Goal: Information Seeking & Learning: Learn about a topic

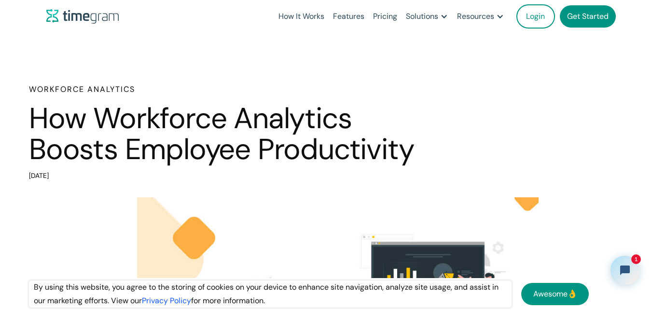
click at [8, 96] on div "Workforce Analytics How Workforce Analytics Boosts Employee Productivity [DATE]" at bounding box center [326, 133] width 652 height 99
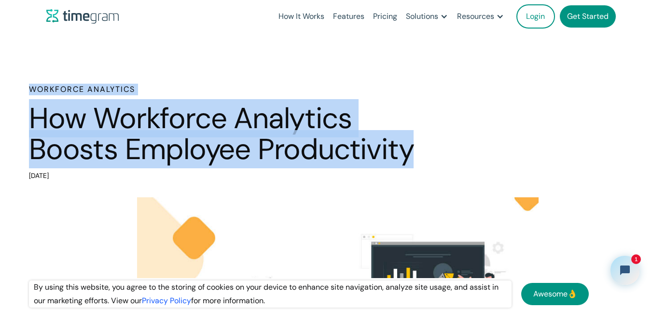
drag, startPoint x: 23, startPoint y: 86, endPoint x: 422, endPoint y: 151, distance: 404.5
click at [422, 151] on div "Workforce Analytics How Workforce Analytics Boosts Employee Productivity [DATE]" at bounding box center [326, 133] width 652 height 99
click at [422, 155] on h1 "How Workforce Analytics Boosts Employee Productivity" at bounding box center [232, 133] width 406 height 61
drag, startPoint x: 420, startPoint y: 154, endPoint x: 0, endPoint y: 81, distance: 426.4
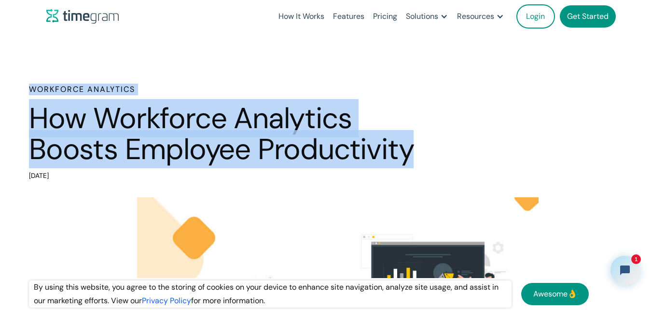
drag, startPoint x: 0, startPoint y: 81, endPoint x: 409, endPoint y: 136, distance: 412.7
click at [409, 136] on h1 "How Workforce Analytics Boosts Employee Productivity" at bounding box center [232, 133] width 406 height 61
drag, startPoint x: 421, startPoint y: 150, endPoint x: 0, endPoint y: 89, distance: 425.4
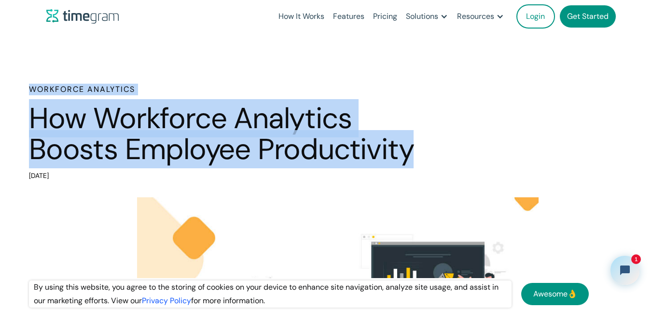
click at [0, 89] on div "Workforce Analytics How Workforce Analytics Boosts Employee Productivity [DATE]" at bounding box center [326, 133] width 652 height 99
drag, startPoint x: 0, startPoint y: 89, endPoint x: 408, endPoint y: 143, distance: 411.5
click at [408, 143] on div "Workforce Analytics How Workforce Analytics Boosts Employee Productivity [DATE]" at bounding box center [326, 133] width 652 height 99
click at [435, 150] on div "Workforce Analytics How Workforce Analytics Boosts Employee Productivity [DATE]" at bounding box center [338, 133] width 618 height 99
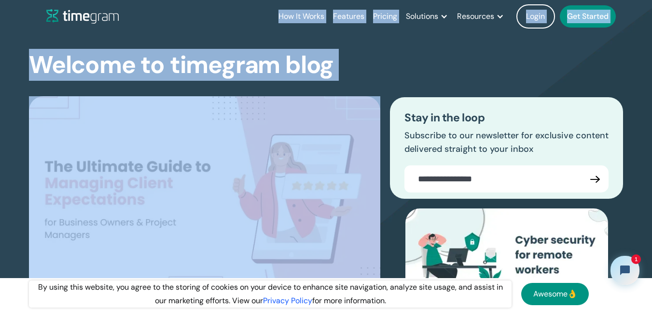
drag, startPoint x: 259, startPoint y: 18, endPoint x: 405, endPoint y: 75, distance: 156.6
click at [405, 75] on div "Welcome to timegram blog The Ultimate Guide to Managing Client Expectations for…" at bounding box center [326, 218] width 594 height 371
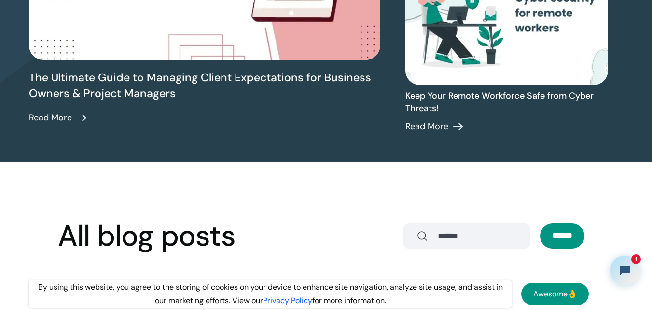
scroll to position [531, 0]
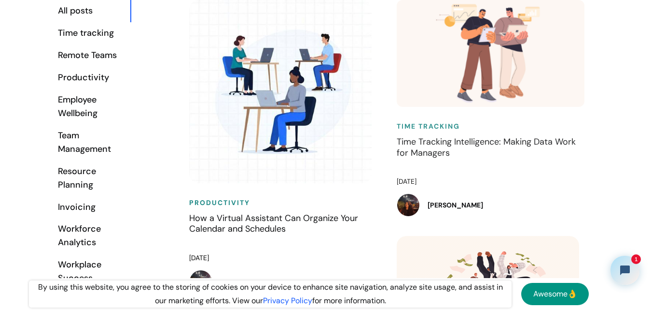
drag, startPoint x: 383, startPoint y: 125, endPoint x: 505, endPoint y: 175, distance: 132.1
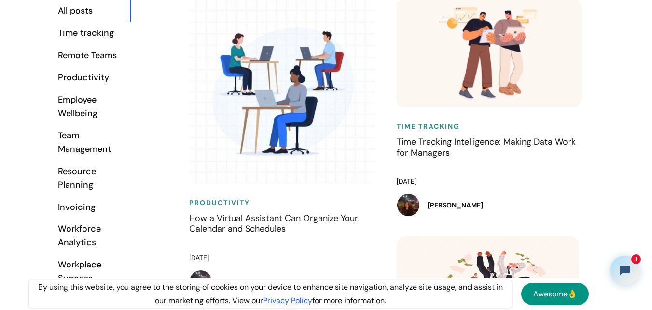
drag, startPoint x: 565, startPoint y: 211, endPoint x: 376, endPoint y: 125, distance: 207.7
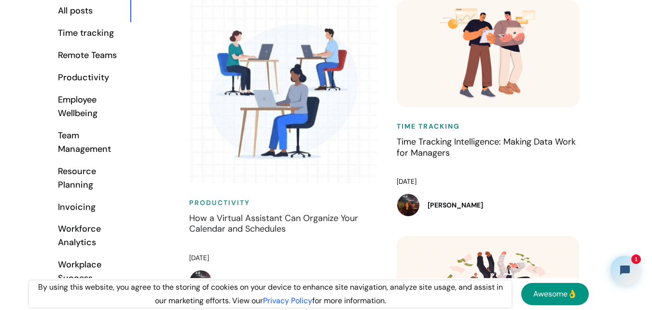
click at [376, 125] on img at bounding box center [280, 91] width 199 height 199
